Goal: Task Accomplishment & Management: Complete application form

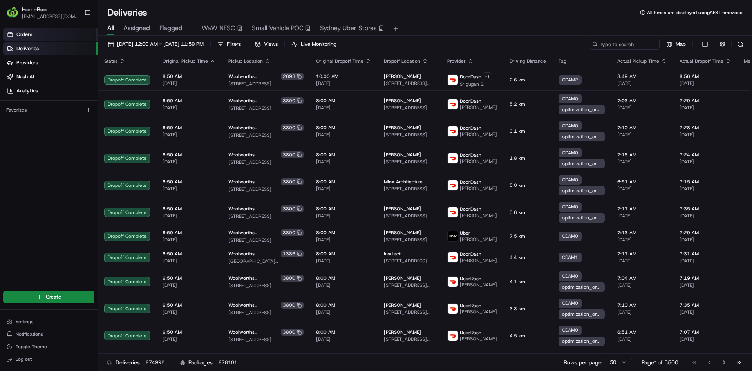
click at [20, 34] on span "Orders" at bounding box center [24, 34] width 16 height 7
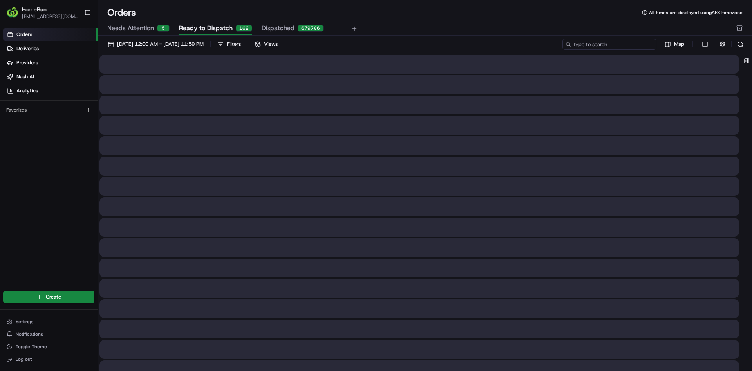
click at [611, 47] on input at bounding box center [610, 44] width 94 height 11
paste input "265482184"
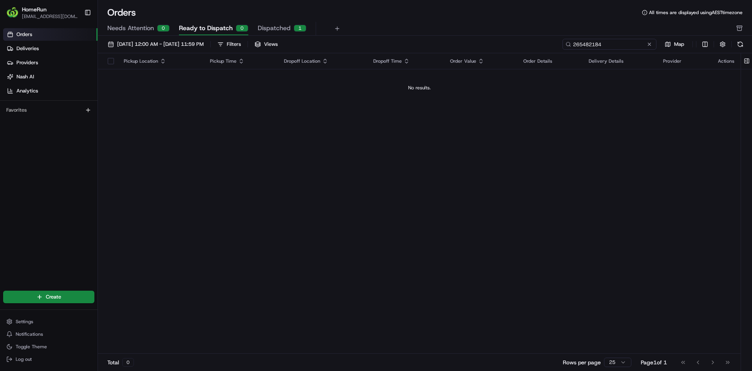
click at [606, 48] on input "265482184" at bounding box center [610, 44] width 94 height 11
type input "265482184"
click at [275, 29] on span "Dispatched" at bounding box center [274, 28] width 33 height 9
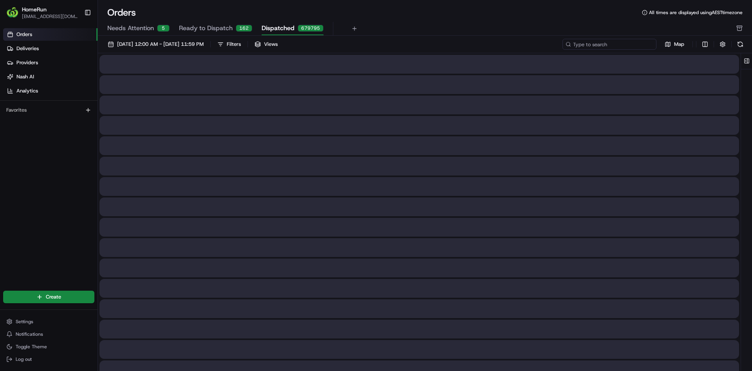
drag, startPoint x: 619, startPoint y: 47, endPoint x: 622, endPoint y: 33, distance: 14.0
click at [621, 39] on input at bounding box center [610, 44] width 94 height 11
paste input "265482184"
type input "265482184"
click at [181, 42] on span "01/08/2025 12:00 AM - 31/08/2025 11:59 PM" at bounding box center [160, 44] width 87 height 7
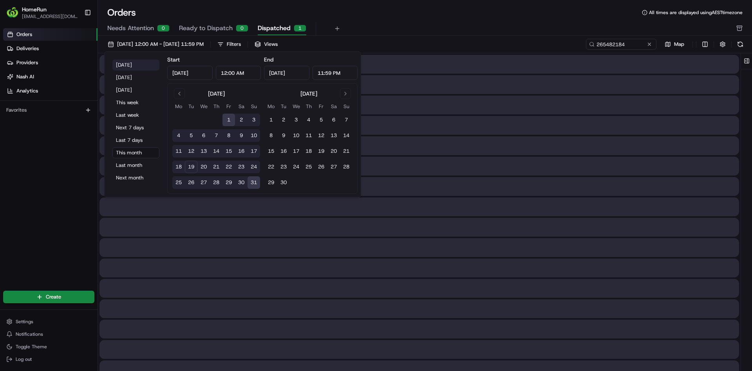
click at [130, 60] on button "Today" at bounding box center [135, 65] width 47 height 11
type input "Aug 19, 2025"
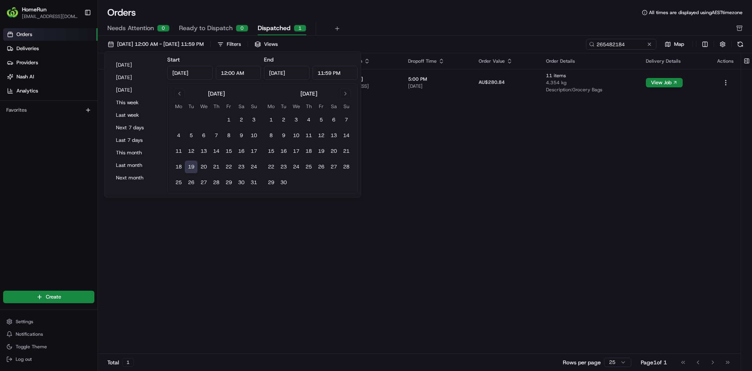
click at [475, 178] on div "Pickup Location Pickup Time Dropoff Location Dropoff Time Order Value Order Det…" at bounding box center [419, 203] width 643 height 301
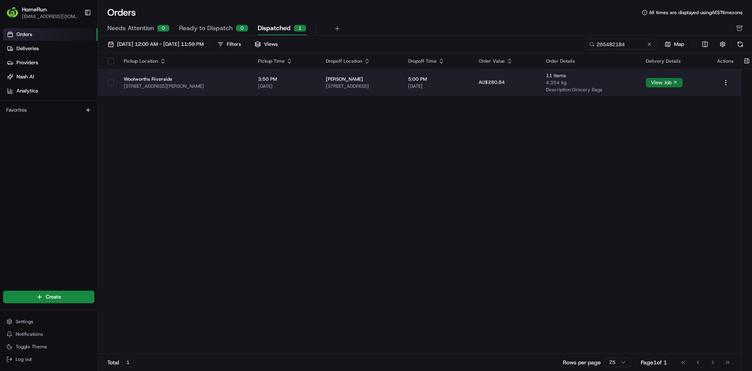
click at [675, 81] on button "View Job" at bounding box center [664, 82] width 37 height 9
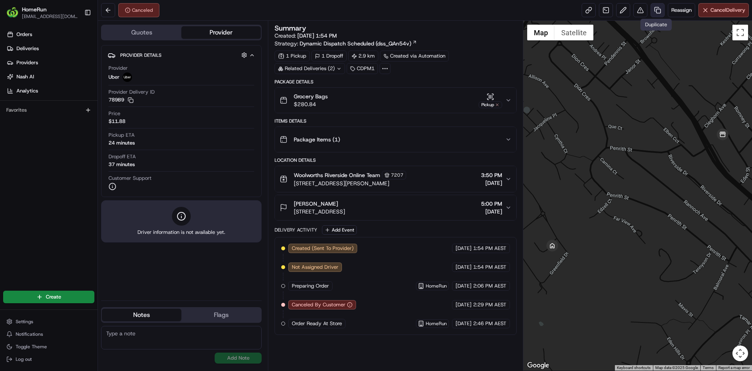
click at [656, 8] on link at bounding box center [658, 10] width 14 height 14
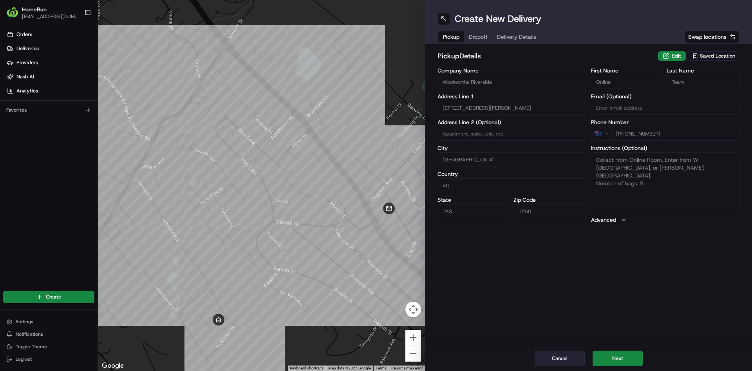
click at [569, 359] on button "Cancel" at bounding box center [560, 359] width 50 height 16
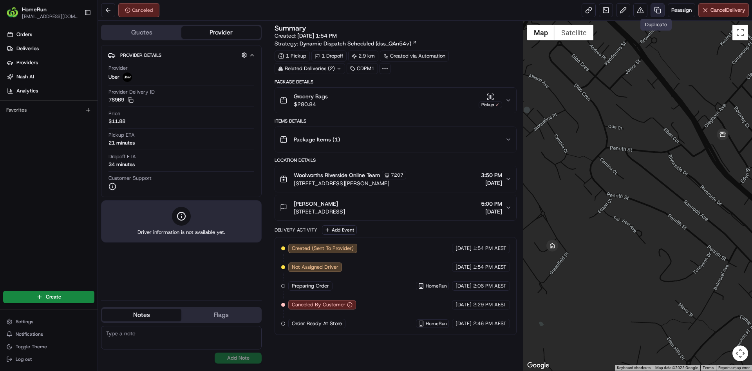
click at [658, 11] on link at bounding box center [658, 10] width 14 height 14
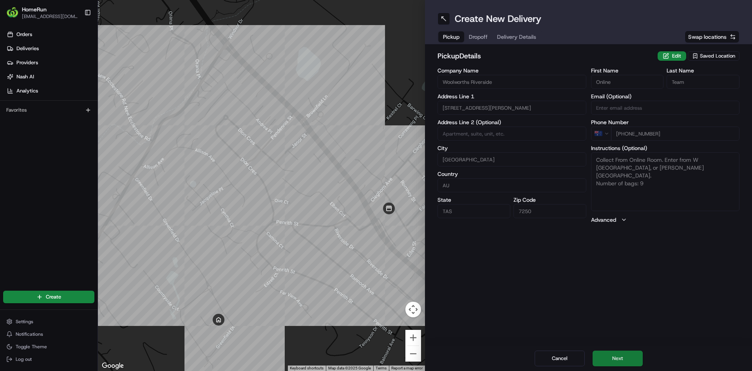
click at [611, 359] on button "Next" at bounding box center [618, 359] width 50 height 16
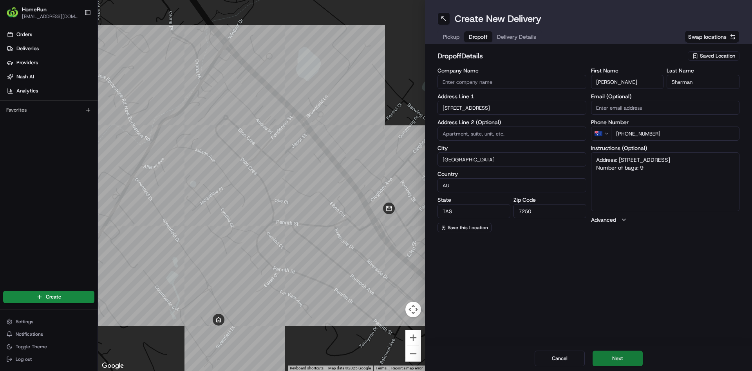
click at [621, 351] on button "Next" at bounding box center [618, 359] width 50 height 16
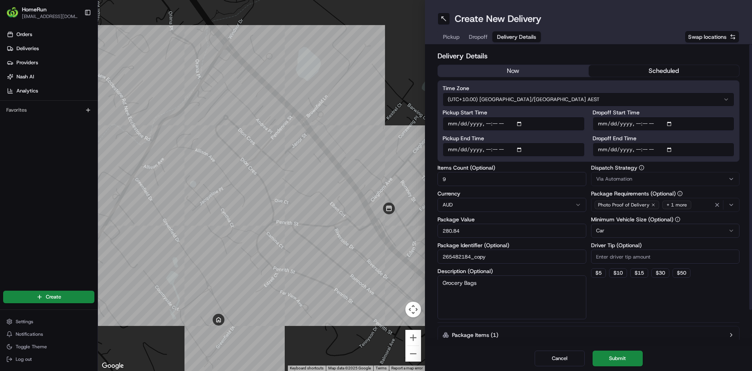
click at [632, 123] on input "Dropoff Start Time" at bounding box center [664, 124] width 142 height 14
click at [658, 71] on button "scheduled" at bounding box center [664, 71] width 151 height 12
click at [657, 70] on button "scheduled" at bounding box center [664, 71] width 151 height 12
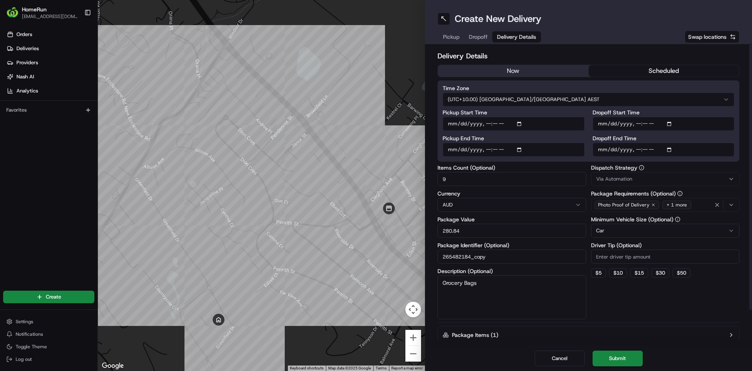
click at [657, 70] on button "scheduled" at bounding box center [664, 71] width 151 height 12
click at [499, 64] on div "Delivery Details now scheduled Time Zone (UTC+10.00) [GEOGRAPHIC_DATA]/[GEOGRAP…" at bounding box center [589, 215] width 302 height 328
click at [499, 68] on button "now" at bounding box center [513, 71] width 151 height 12
click at [654, 65] on button "scheduled" at bounding box center [664, 71] width 151 height 12
click at [645, 124] on input "Dropoff Start Time" at bounding box center [664, 124] width 142 height 14
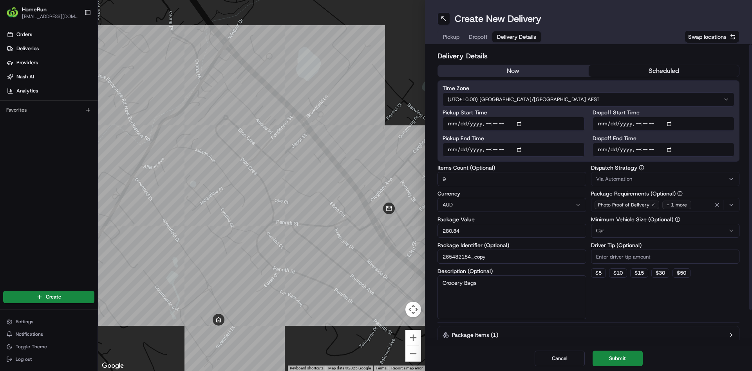
click at [634, 123] on input "Dropoff Start Time" at bounding box center [664, 124] width 142 height 14
click at [635, 123] on input "Dropoff Start Time" at bounding box center [664, 124] width 142 height 14
click at [636, 123] on input "Dropoff Start Time" at bounding box center [664, 124] width 142 height 14
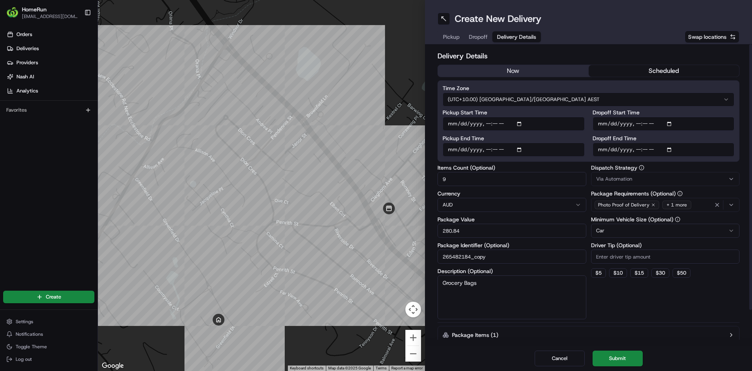
click at [636, 123] on input "Dropoff Start Time" at bounding box center [664, 124] width 142 height 14
type input "[DATE]T17:10"
type input "[DATE]T18:00"
click at [625, 351] on button "Submit" at bounding box center [618, 359] width 50 height 16
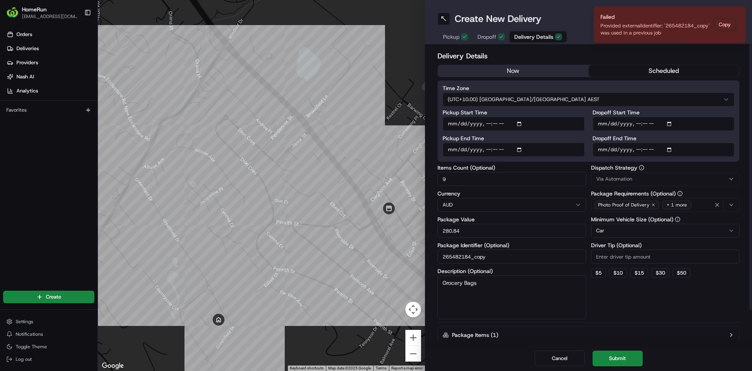
click at [657, 308] on div "Dispatch Strategy Via Automation Package Requirements (Optional) Photo Proof of…" at bounding box center [665, 242] width 149 height 154
